Goal: Navigation & Orientation: Find specific page/section

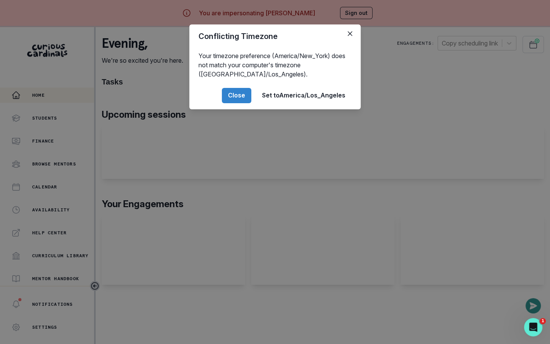
click at [212, 215] on div "Conflicting Timezone Your timezone preference (America/New_York) does not match…" at bounding box center [275, 172] width 550 height 344
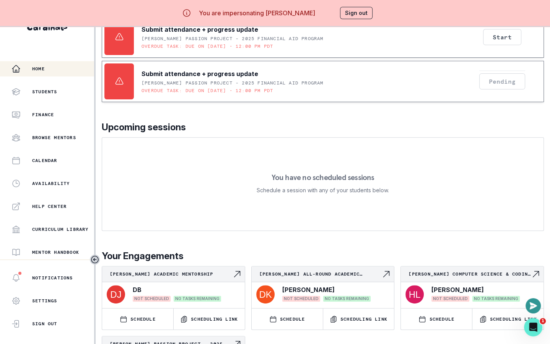
scroll to position [246, 0]
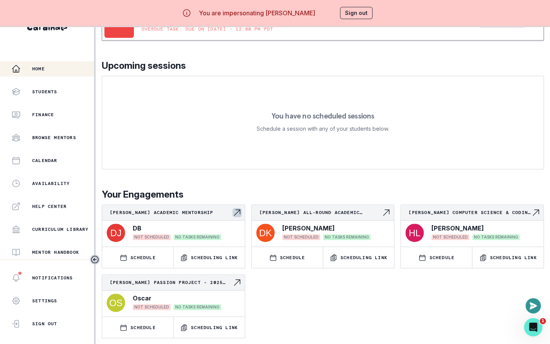
click at [193, 217] on div "[PERSON_NAME] Academic Mentorship" at bounding box center [173, 213] width 143 height 16
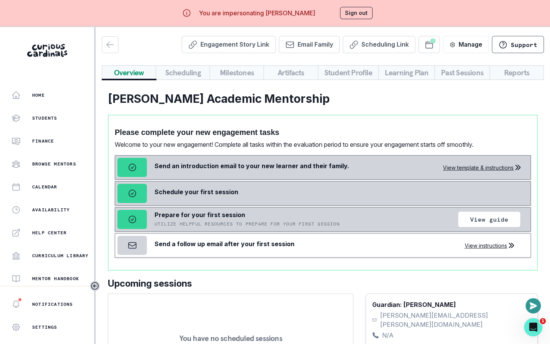
scroll to position [29, 0]
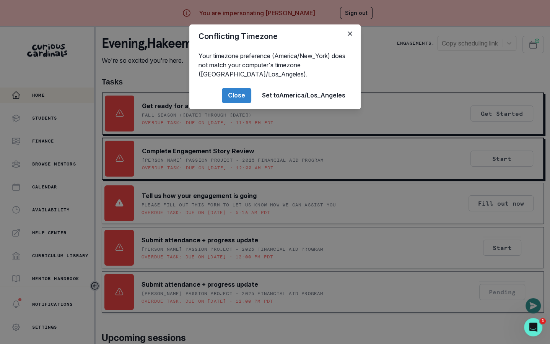
click at [111, 117] on div "Conflicting Timezone Your timezone preference (America/New_York) does not match…" at bounding box center [275, 172] width 550 height 344
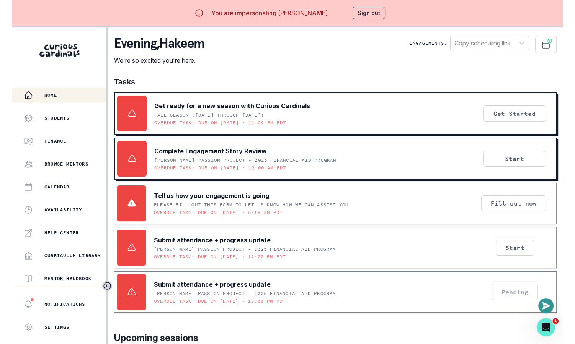
scroll to position [246, 0]
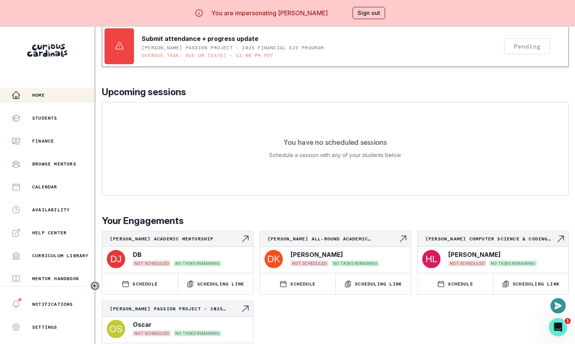
click at [365, 10] on button "Sign out" at bounding box center [368, 13] width 33 height 12
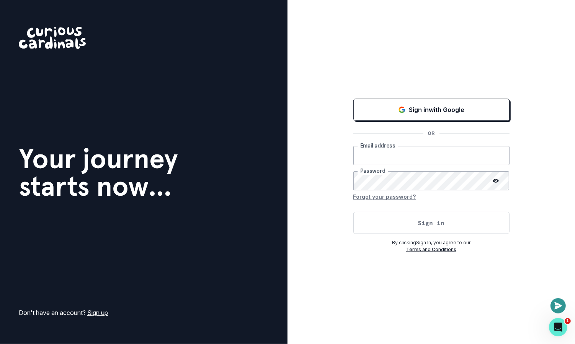
type input "[EMAIL_ADDRESS][DOMAIN_NAME]"
click at [382, 227] on button "Sign in" at bounding box center [431, 223] width 156 height 22
